Goal: Navigation & Orientation: Find specific page/section

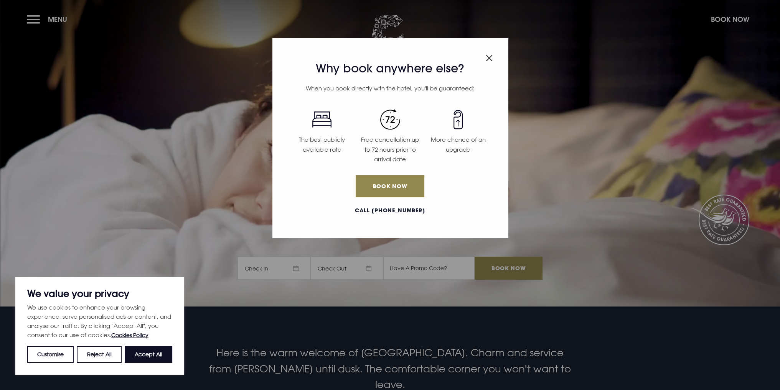
click at [489, 57] on img "Close modal" at bounding box center [489, 58] width 7 height 7
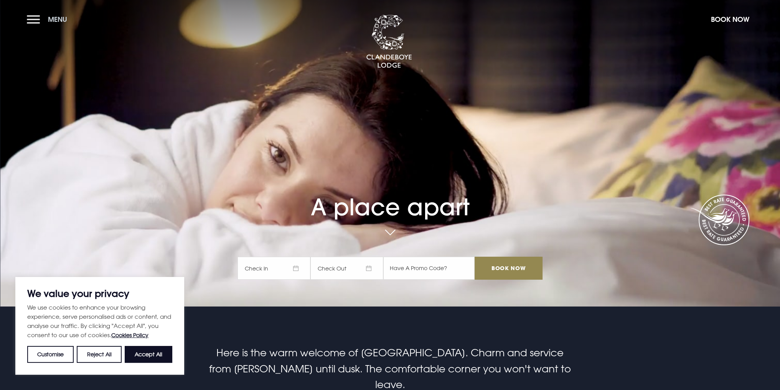
click at [61, 19] on span "Menu" at bounding box center [57, 19] width 19 height 9
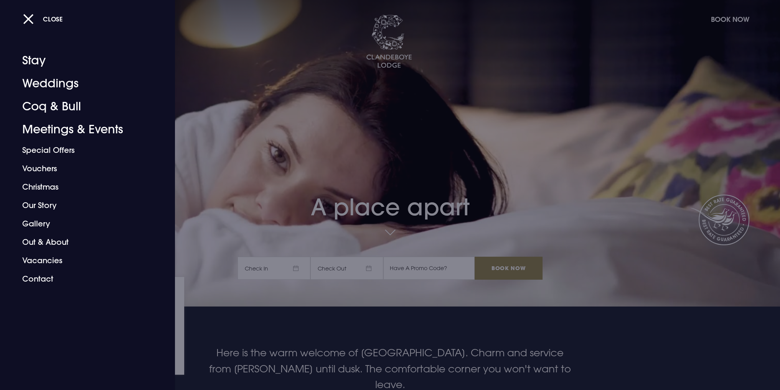
click at [707, 72] on div at bounding box center [390, 195] width 780 height 390
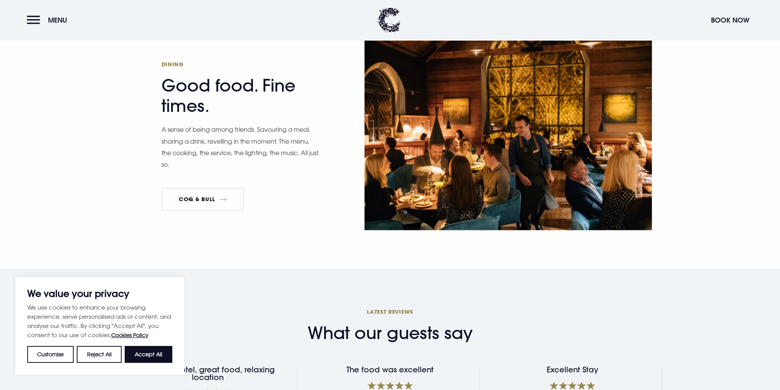
scroll to position [1227, 0]
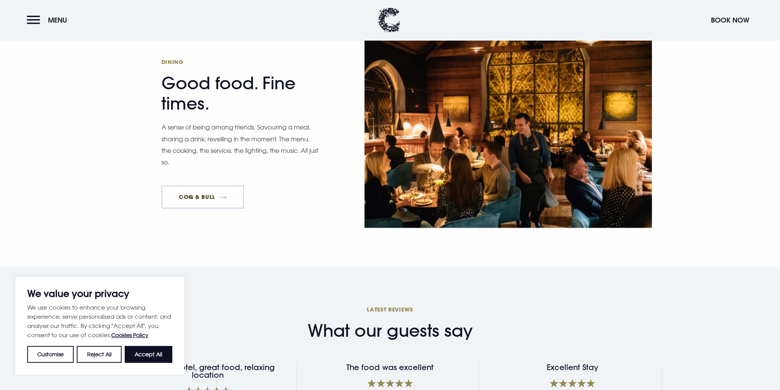
click at [213, 186] on link "Coq & Bull" at bounding box center [202, 197] width 83 height 23
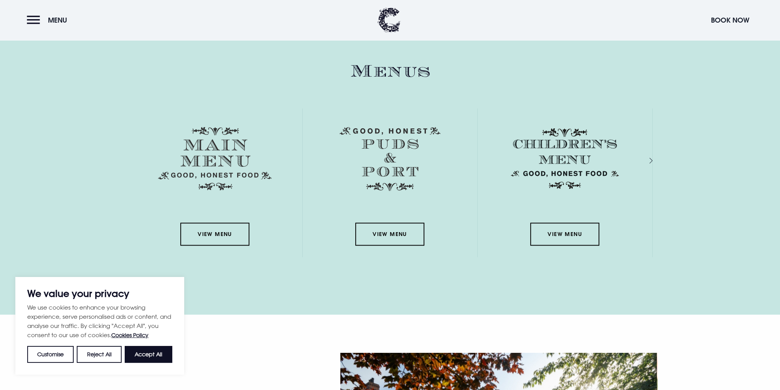
scroll to position [1112, 0]
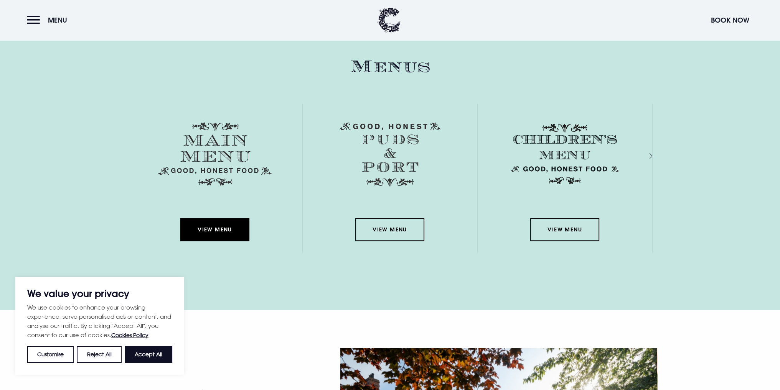
click at [240, 230] on link "View Menu" at bounding box center [214, 229] width 69 height 23
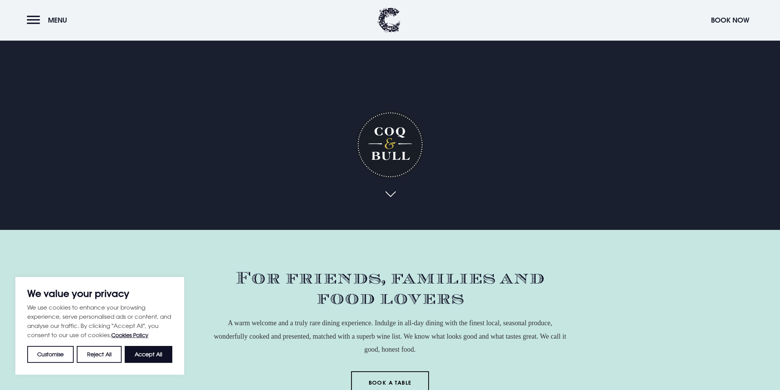
scroll to position [0, 0]
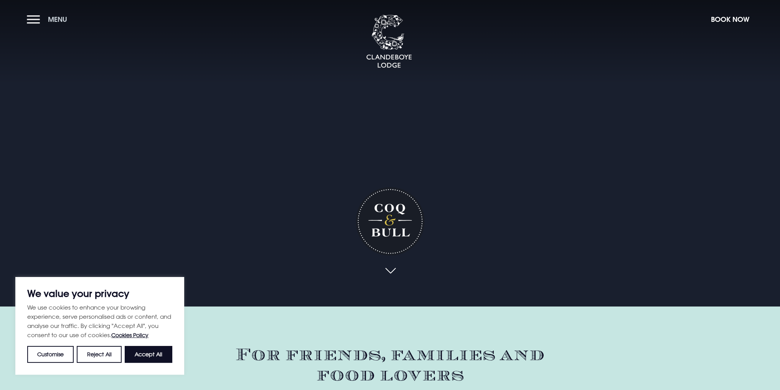
click at [37, 17] on button "Menu" at bounding box center [49, 19] width 44 height 16
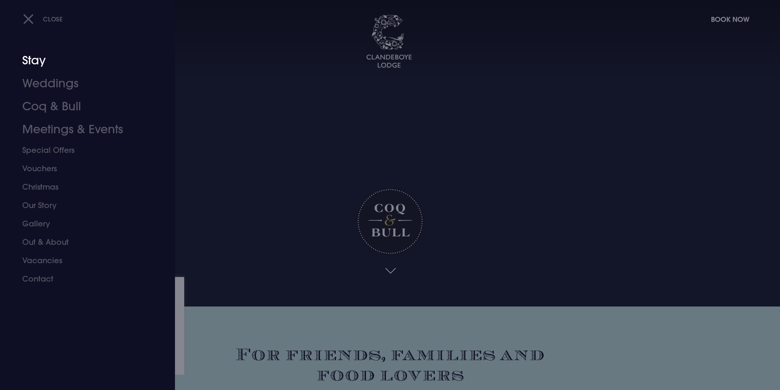
click at [31, 69] on link "Stay" at bounding box center [82, 60] width 121 height 23
